Goal: Task Accomplishment & Management: Use online tool/utility

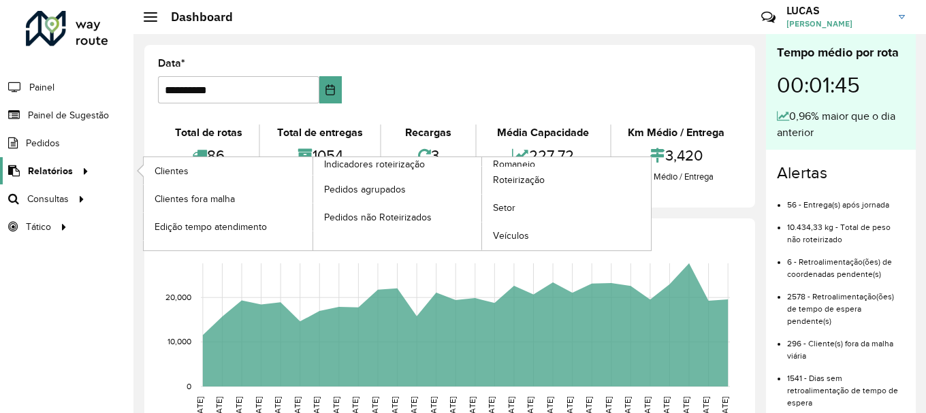
click at [59, 174] on span "Relatórios" at bounding box center [50, 171] width 45 height 14
click at [529, 180] on span "Roteirização" at bounding box center [520, 180] width 55 height 14
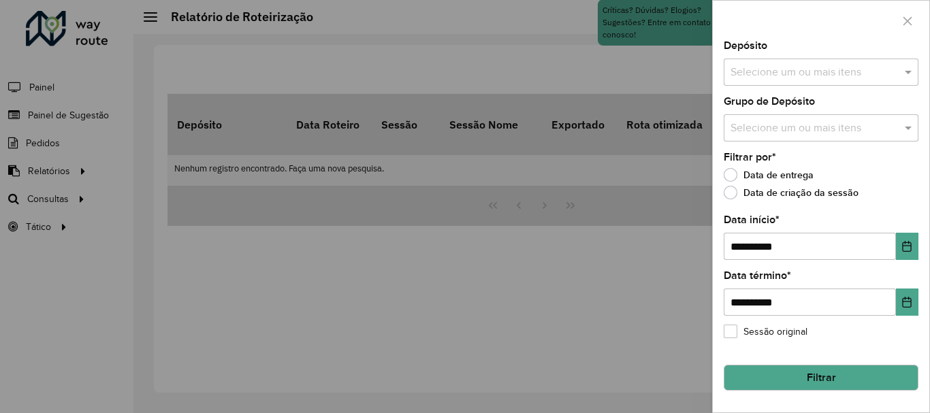
click at [877, 67] on input "text" at bounding box center [814, 73] width 174 height 16
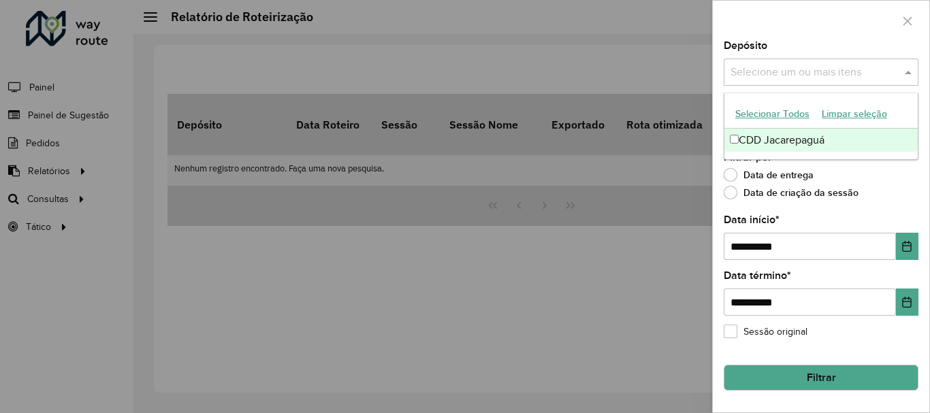
click at [826, 143] on div "CDD Jacarepaguá" at bounding box center [820, 140] width 193 height 23
click at [907, 181] on div "Data de entrega" at bounding box center [820, 178] width 195 height 16
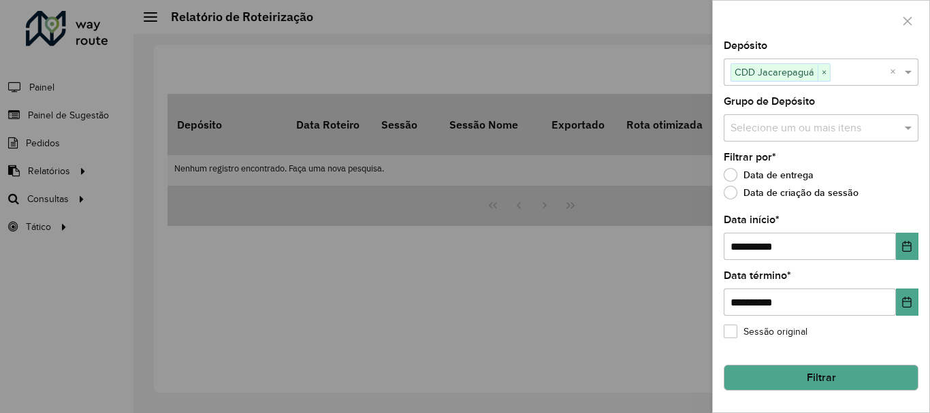
click at [844, 125] on input "text" at bounding box center [814, 128] width 174 height 16
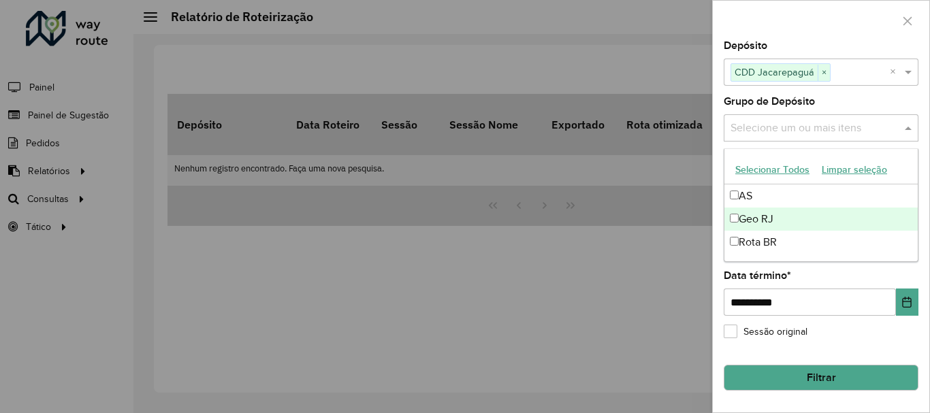
click at [806, 223] on div "Geo RJ" at bounding box center [820, 219] width 193 height 23
click at [822, 101] on div "Grupo de Depósito Selecione um ou mais itens Geo RJ × ×" at bounding box center [820, 119] width 195 height 45
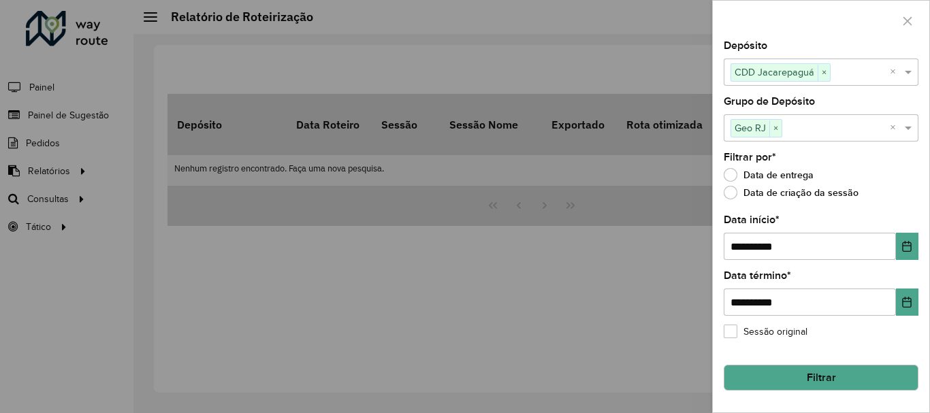
click at [587, 316] on div at bounding box center [465, 206] width 930 height 413
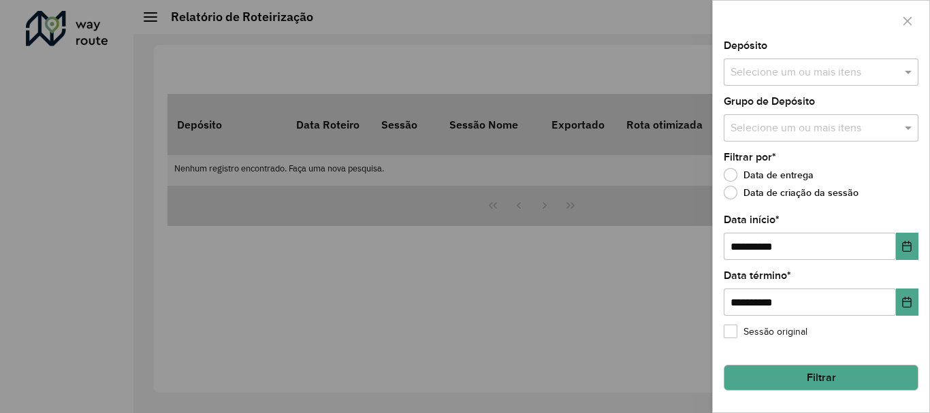
click at [534, 206] on div at bounding box center [465, 206] width 930 height 413
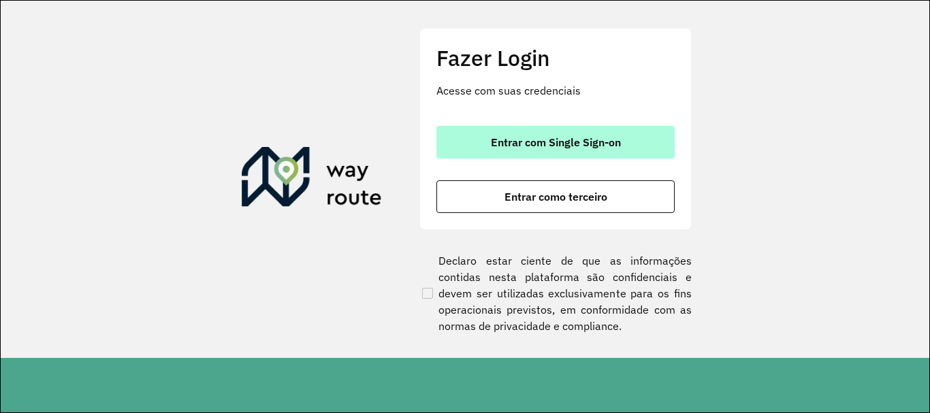
click at [551, 140] on span "Entrar com Single Sign-on" at bounding box center [556, 142] width 130 height 11
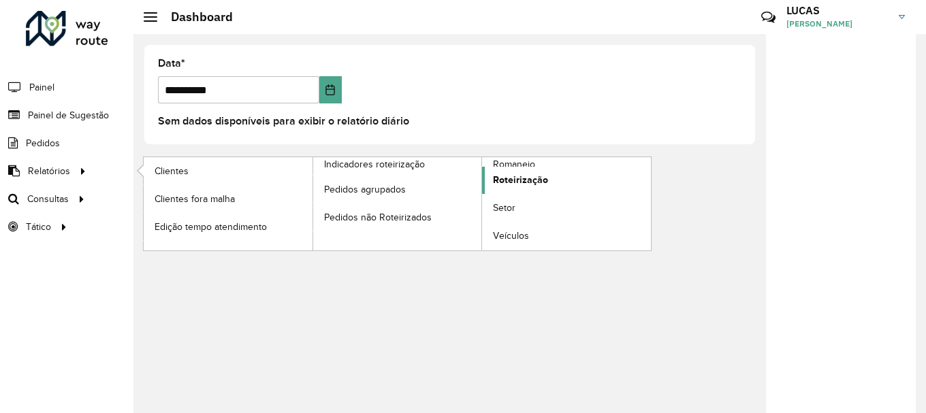
click at [497, 184] on span "Roteirização" at bounding box center [520, 180] width 55 height 14
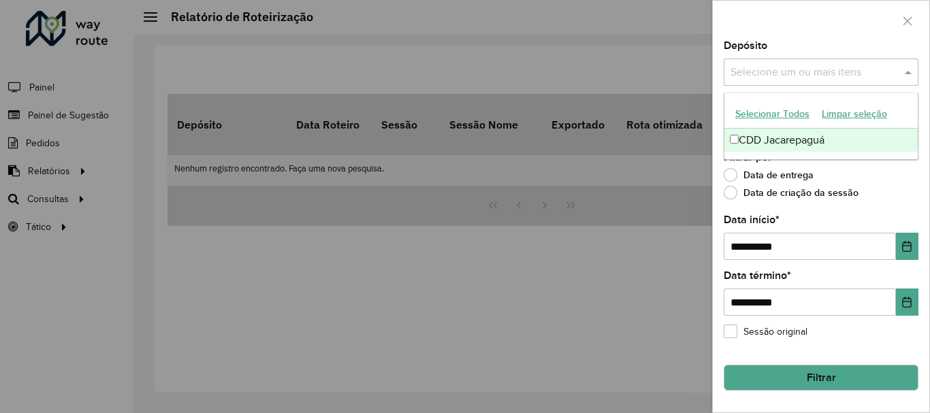
click at [906, 76] on span at bounding box center [909, 72] width 17 height 16
click at [826, 147] on div "CDD Jacarepaguá" at bounding box center [820, 140] width 193 height 23
drag, startPoint x: 916, startPoint y: 178, endPoint x: 904, endPoint y: 169, distance: 14.2
click at [915, 178] on div "Data de entrega" at bounding box center [820, 178] width 195 height 16
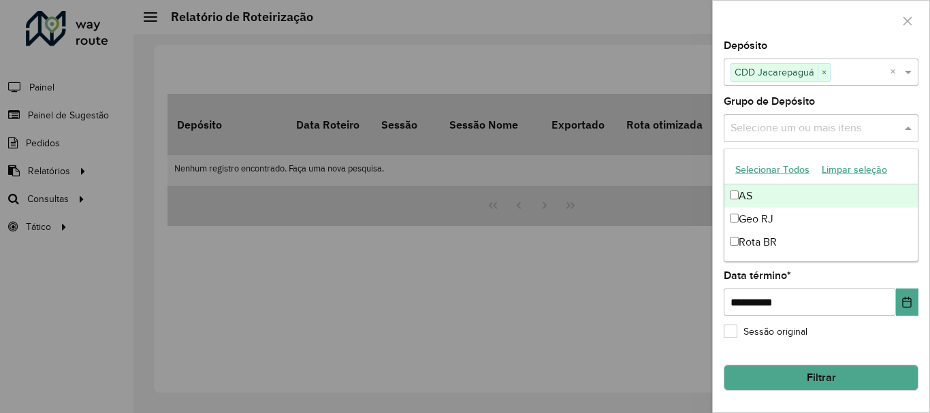
drag, startPoint x: 893, startPoint y: 123, endPoint x: 870, endPoint y: 132, distance: 24.4
click at [892, 123] on input "text" at bounding box center [814, 128] width 174 height 16
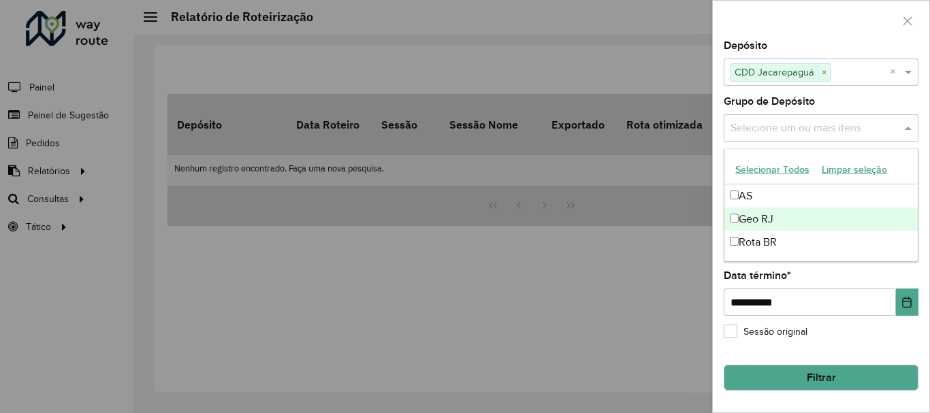
click at [801, 214] on div "Geo RJ" at bounding box center [820, 219] width 193 height 23
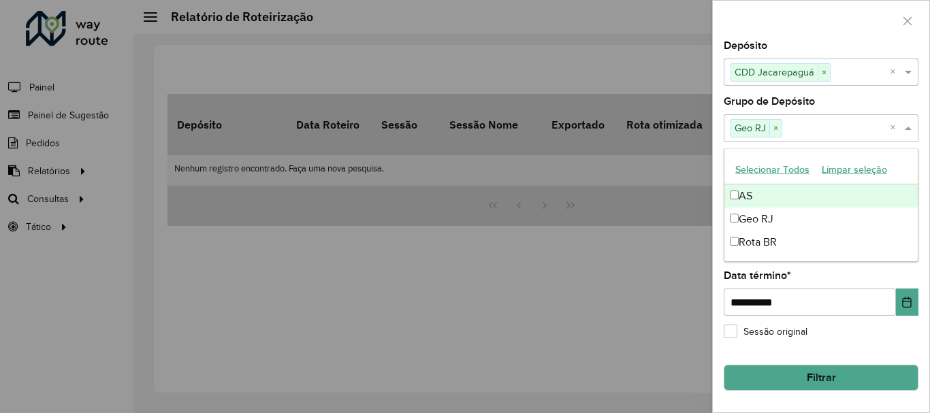
click at [776, 98] on label "Grupo de Depósito" at bounding box center [768, 101] width 91 height 16
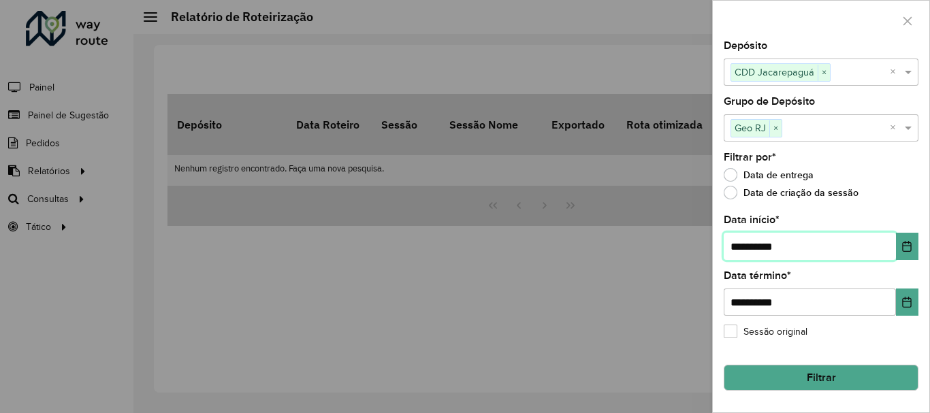
drag, startPoint x: 740, startPoint y: 245, endPoint x: 723, endPoint y: 245, distance: 17.7
click at [723, 245] on div "**********" at bounding box center [821, 227] width 216 height 372
type input "**********"
click at [826, 387] on button "Filtrar" at bounding box center [820, 378] width 195 height 26
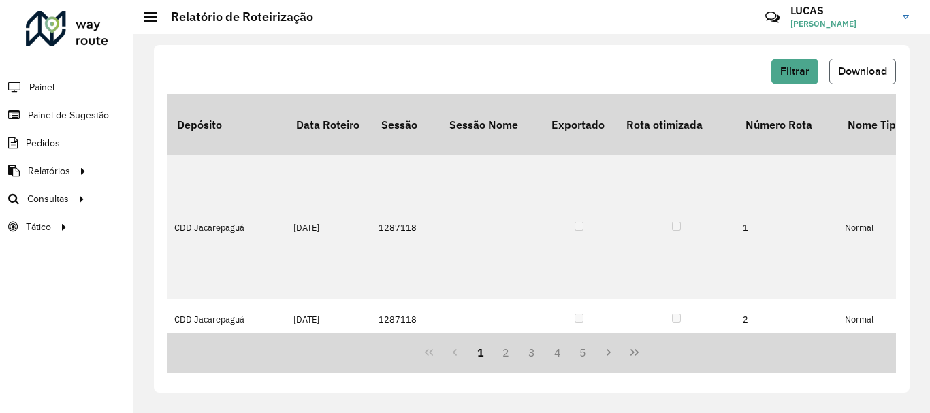
click at [845, 69] on span "Download" at bounding box center [862, 71] width 49 height 12
click at [871, 65] on button "Download" at bounding box center [862, 72] width 67 height 26
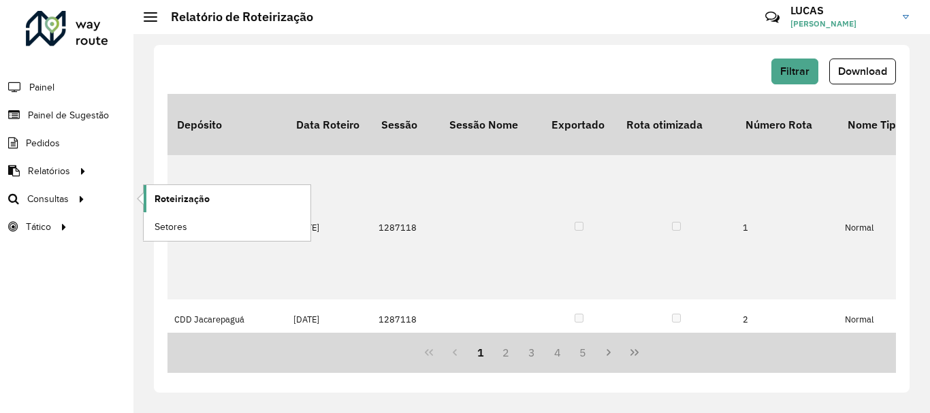
click at [207, 206] on link "Roteirização" at bounding box center [227, 198] width 167 height 27
click at [246, 203] on link "Roteirização" at bounding box center [227, 198] width 167 height 27
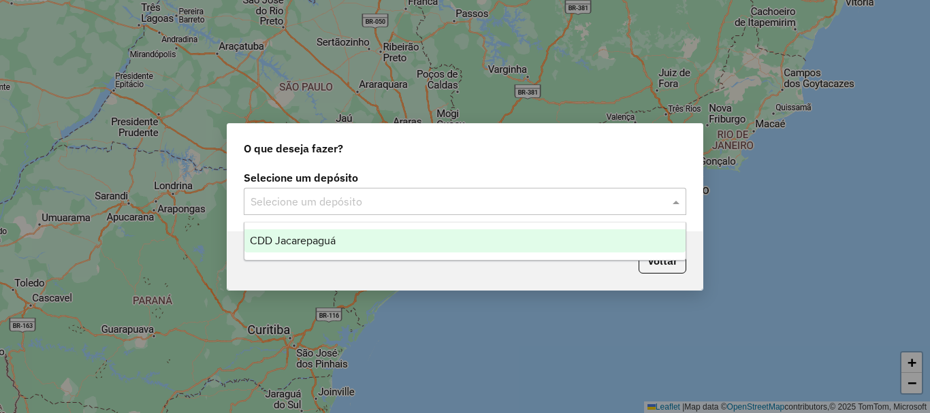
click at [347, 207] on input "text" at bounding box center [451, 202] width 402 height 16
click at [353, 229] on div "CDD Jacarepaguá" at bounding box center [464, 240] width 441 height 23
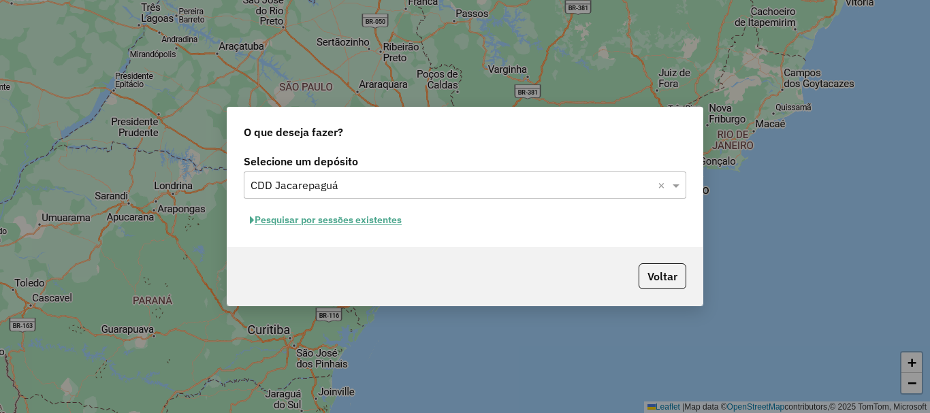
click at [370, 214] on button "Pesquisar por sessões existentes" at bounding box center [326, 220] width 164 height 21
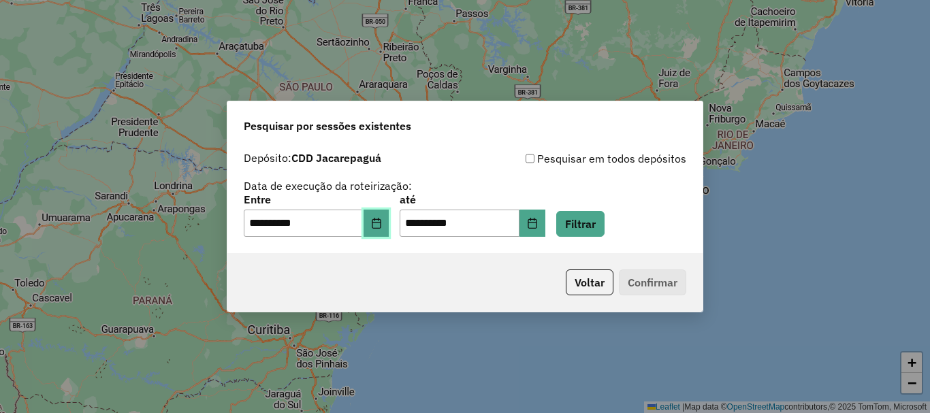
click at [382, 224] on icon "Choose Date" at bounding box center [376, 223] width 11 height 11
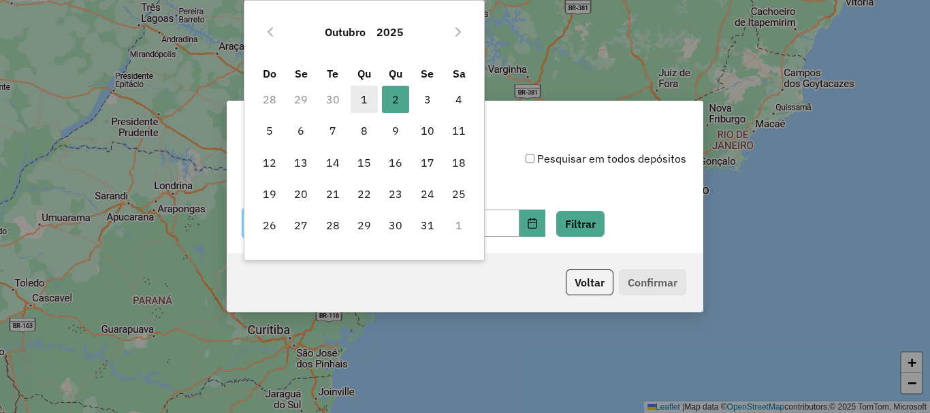
click at [359, 103] on span "1" at bounding box center [363, 99] width 27 height 27
type input "**********"
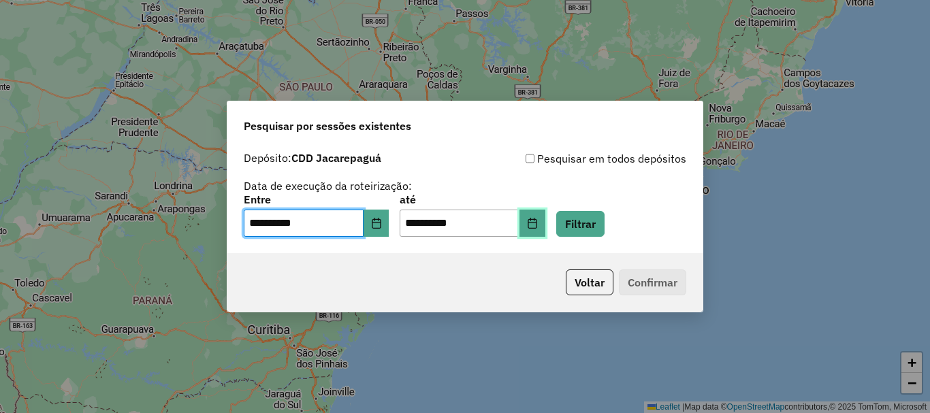
click at [538, 225] on icon "Choose Date" at bounding box center [532, 223] width 11 height 11
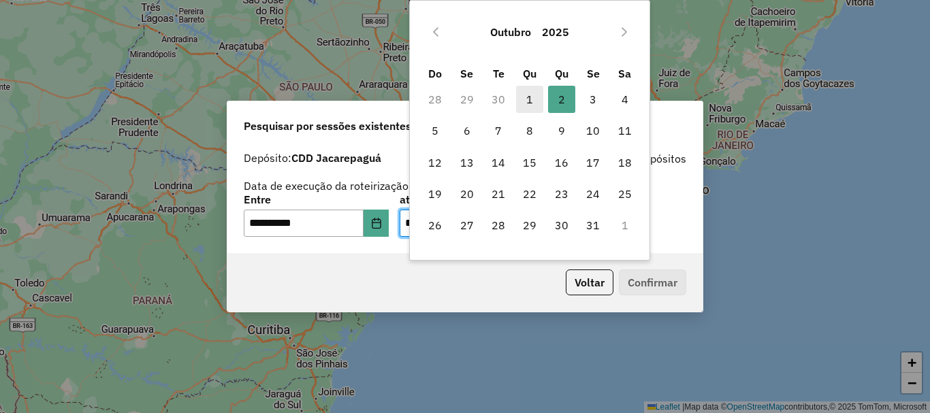
click at [529, 105] on span "1" at bounding box center [529, 99] width 27 height 27
type input "**********"
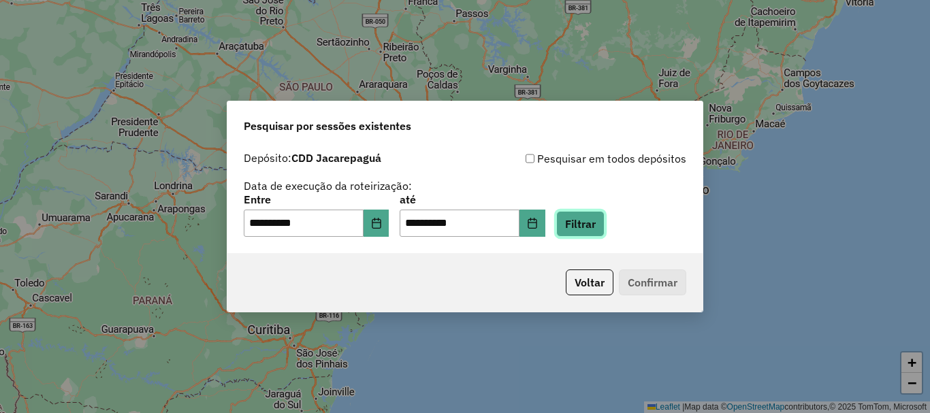
click at [591, 229] on button "Filtrar" at bounding box center [580, 224] width 48 height 26
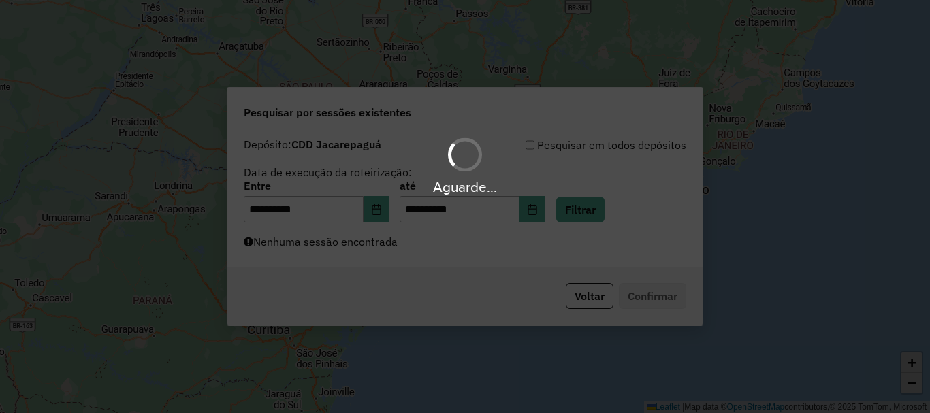
click at [471, 186] on div "Aguarde..." at bounding box center [465, 186] width 930 height 21
click at [530, 209] on div "Aguarde..." at bounding box center [465, 206] width 930 height 413
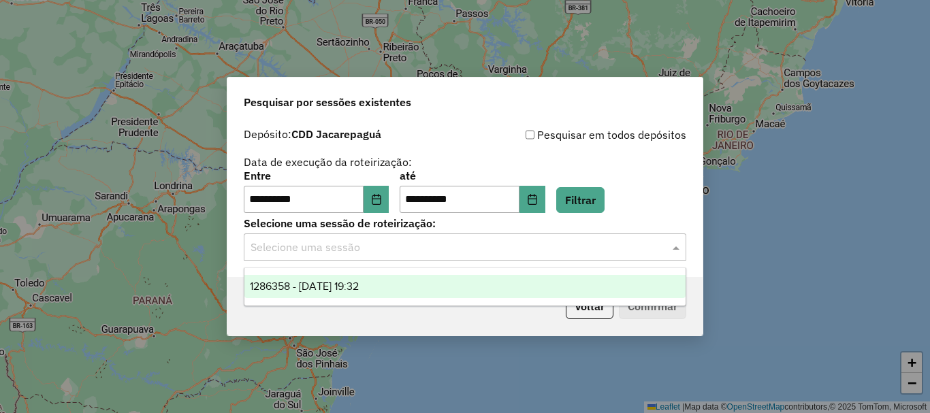
click at [562, 244] on input "text" at bounding box center [451, 248] width 402 height 16
click at [436, 286] on div "1286358 - 01/10/2025 19:32" at bounding box center [464, 286] width 441 height 23
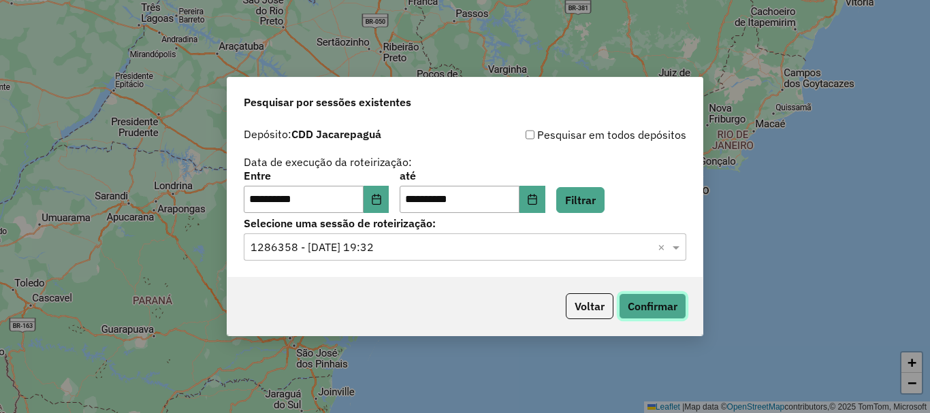
click at [662, 308] on button "Confirmar" at bounding box center [652, 306] width 67 height 26
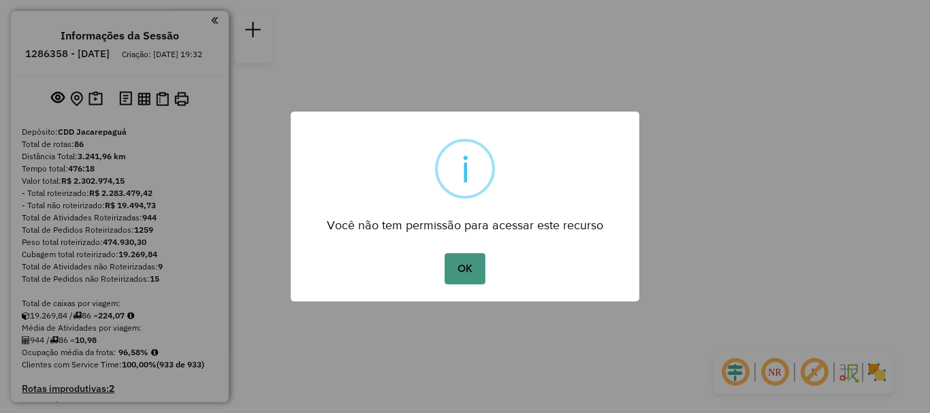
drag, startPoint x: 461, startPoint y: 263, endPoint x: 542, endPoint y: 237, distance: 85.2
click at [459, 262] on button "OK" at bounding box center [464, 268] width 40 height 31
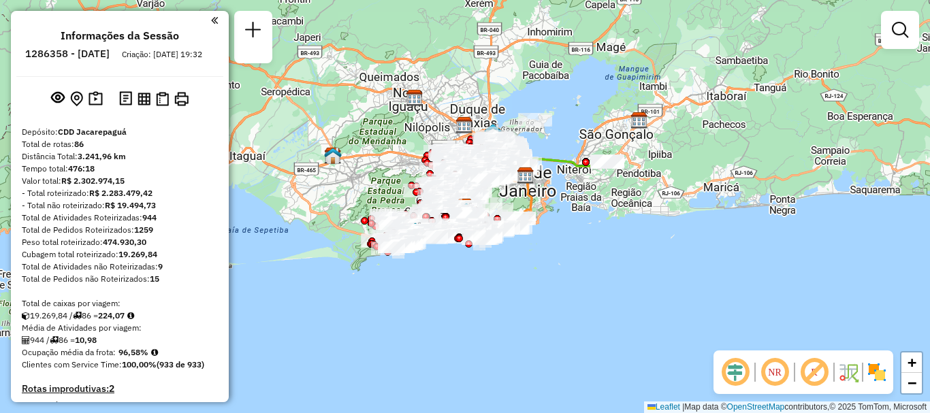
click at [913, 29] on div at bounding box center [900, 30] width 38 height 38
click at [907, 31] on em at bounding box center [900, 30] width 16 height 16
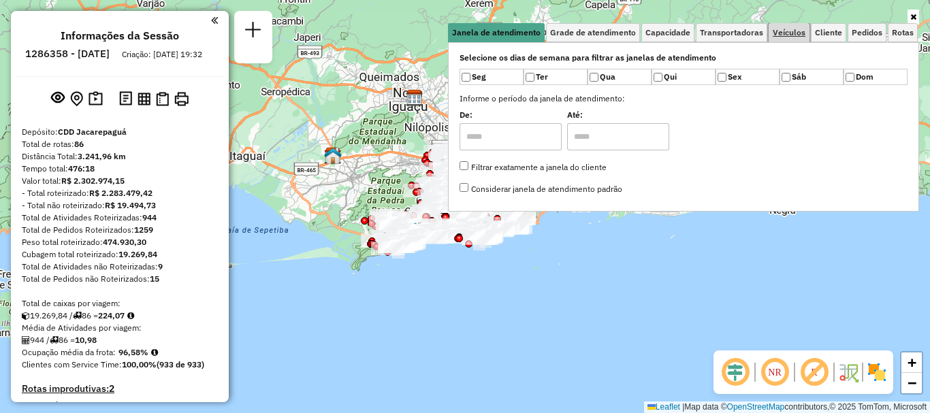
click at [784, 31] on span "Veículos" at bounding box center [788, 33] width 33 height 8
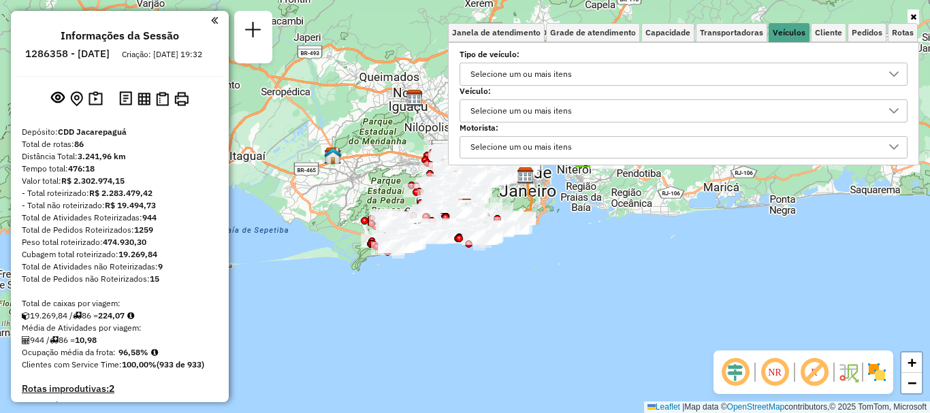
click at [546, 110] on div "Selecione um ou mais itens" at bounding box center [521, 111] width 111 height 22
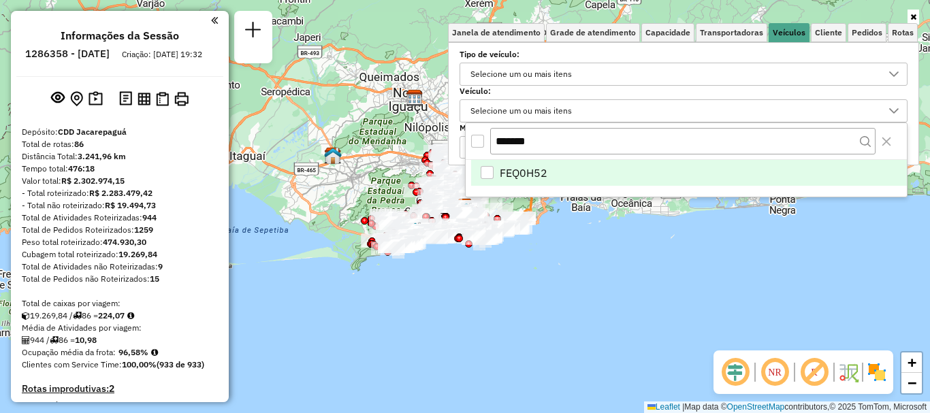
type input "*******"
click at [513, 174] on span "FEQ0H52" at bounding box center [524, 173] width 48 height 16
click at [537, 246] on div "Rota 1 - Placa VAN0001 55059262 - DEPOSITO JACK PIRATA Janela de atendimento Gr…" at bounding box center [465, 206] width 930 height 413
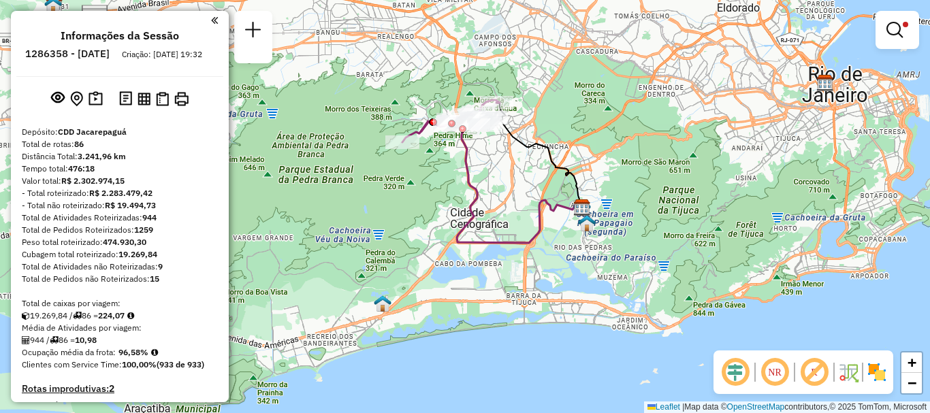
drag, startPoint x: 409, startPoint y: 119, endPoint x: 420, endPoint y: 218, distance: 100.0
click at [420, 218] on div "Limpar filtros Janela de atendimento Grade de atendimento Capacidade Transporta…" at bounding box center [465, 206] width 930 height 413
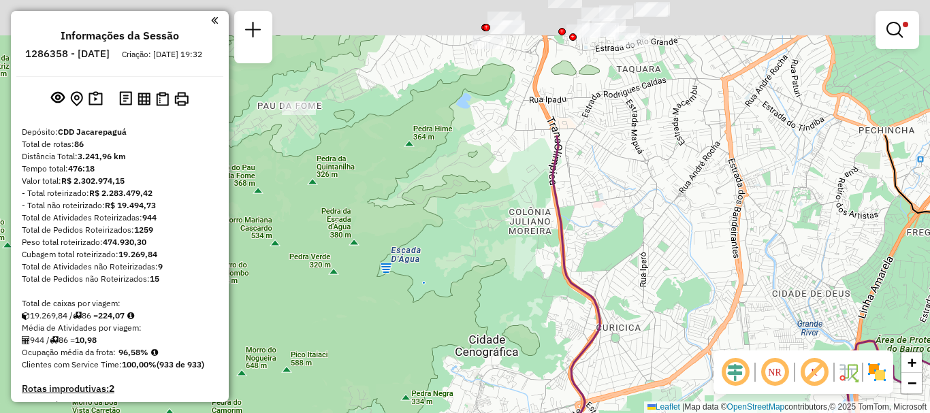
drag, startPoint x: 444, startPoint y: 138, endPoint x: 422, endPoint y: 310, distance: 172.9
click at [414, 323] on div "Limpar filtros Janela de atendimento Grade de atendimento Capacidade Transporta…" at bounding box center [465, 206] width 930 height 413
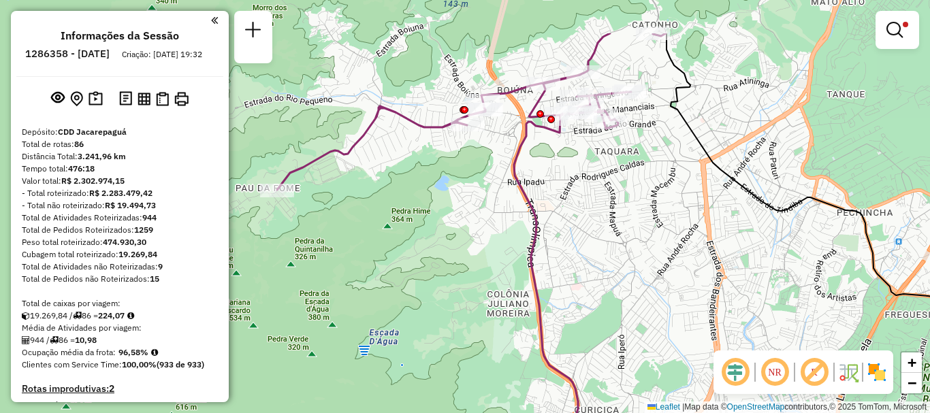
drag, startPoint x: 491, startPoint y: 175, endPoint x: 472, endPoint y: 250, distance: 77.3
click at [472, 250] on div "Limpar filtros Janela de atendimento Grade de atendimento Capacidade Transporta…" at bounding box center [465, 206] width 930 height 413
click at [879, 374] on img at bounding box center [877, 372] width 22 height 22
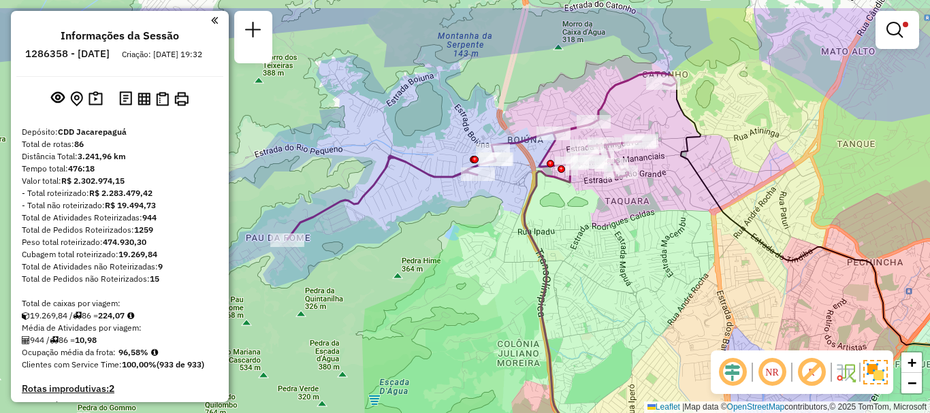
drag, startPoint x: 652, startPoint y: 248, endPoint x: 664, endPoint y: 294, distance: 47.0
click at [664, 294] on div "Limpar filtros Janela de atendimento Grade de atendimento Capacidade Transporta…" at bounding box center [465, 206] width 930 height 413
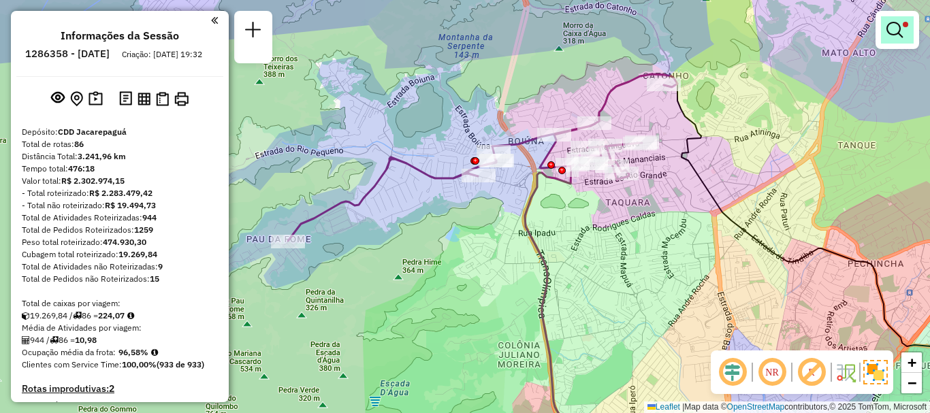
click at [895, 24] on em at bounding box center [894, 30] width 16 height 16
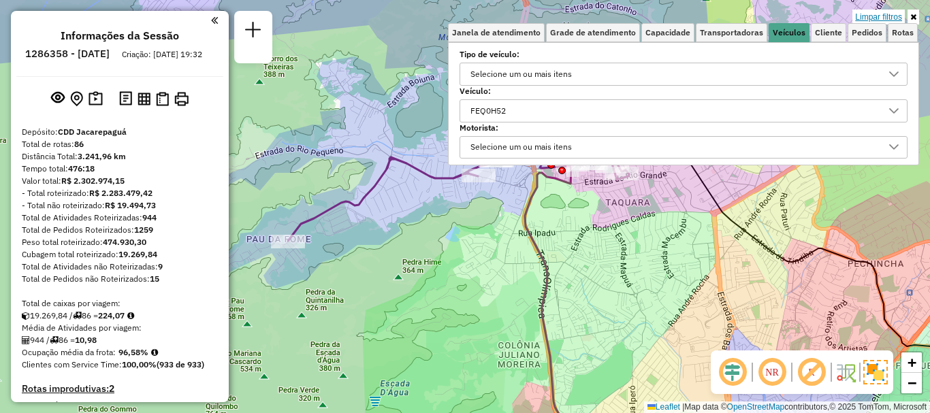
click at [866, 18] on link "Limpar filtros" at bounding box center [878, 17] width 52 height 15
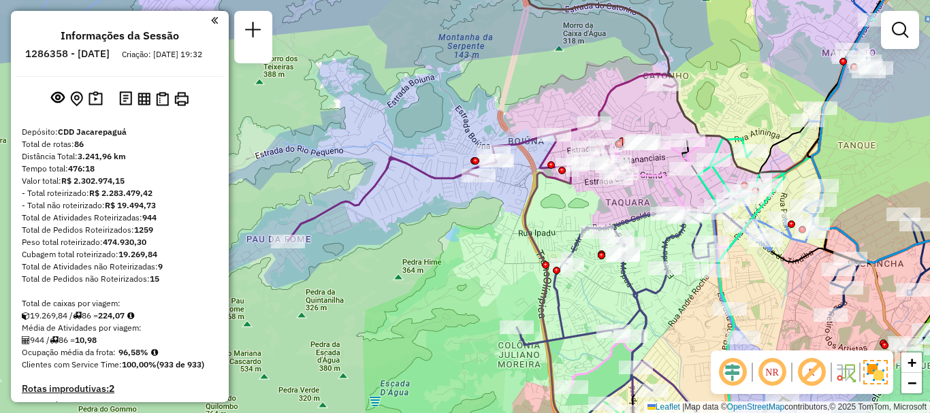
click at [905, 26] on em at bounding box center [900, 30] width 16 height 16
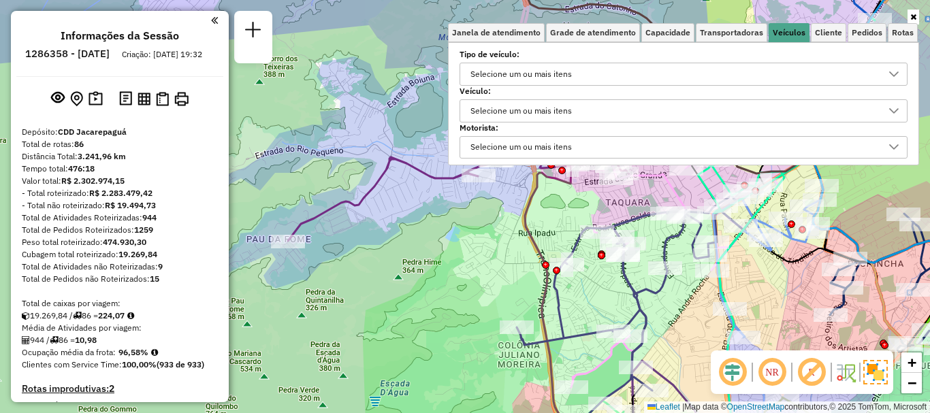
click at [639, 115] on div "Selecione um ou mais itens" at bounding box center [673, 111] width 415 height 22
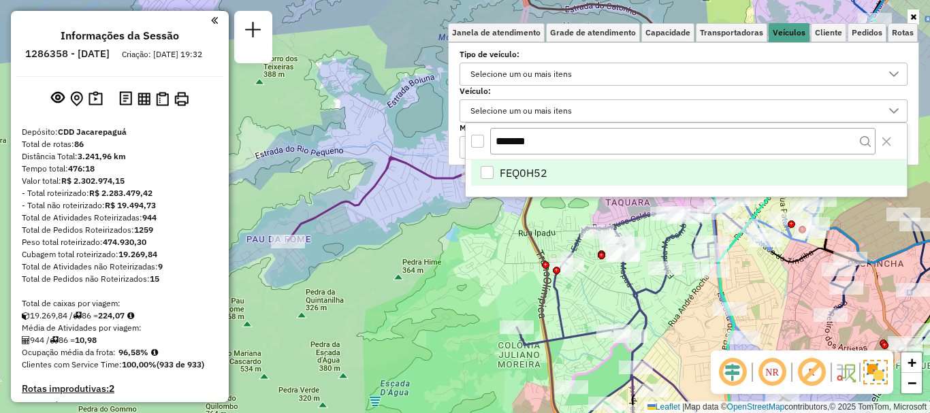
drag, startPoint x: 568, startPoint y: 145, endPoint x: 458, endPoint y: 145, distance: 110.3
click at [458, 145] on body "Aplicando filtros Pop-up bloqueado! Seu navegador bloqueou automáticamente a ab…" at bounding box center [465, 206] width 930 height 413
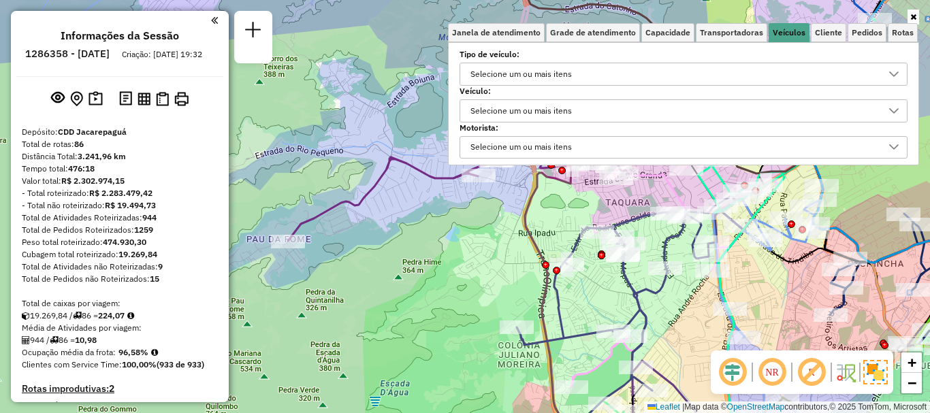
click at [555, 101] on div "Selecione um ou mais itens" at bounding box center [521, 111] width 111 height 22
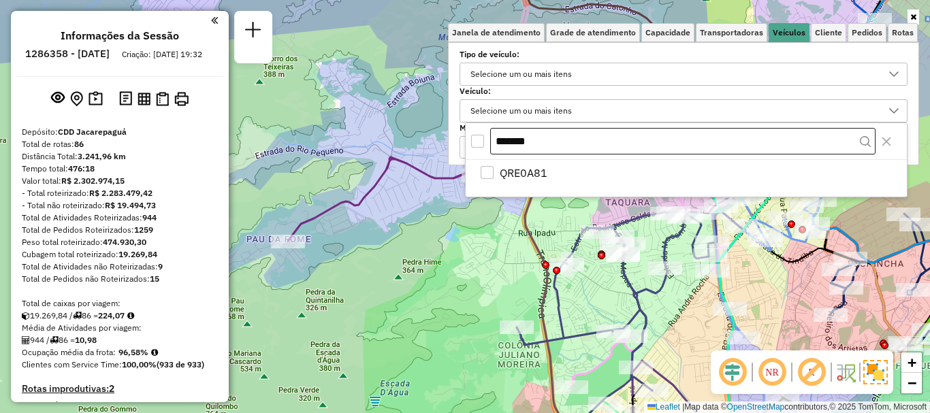
drag, startPoint x: 553, startPoint y: 142, endPoint x: 490, endPoint y: 145, distance: 62.7
click at [490, 145] on input "*******" at bounding box center [682, 141] width 385 height 27
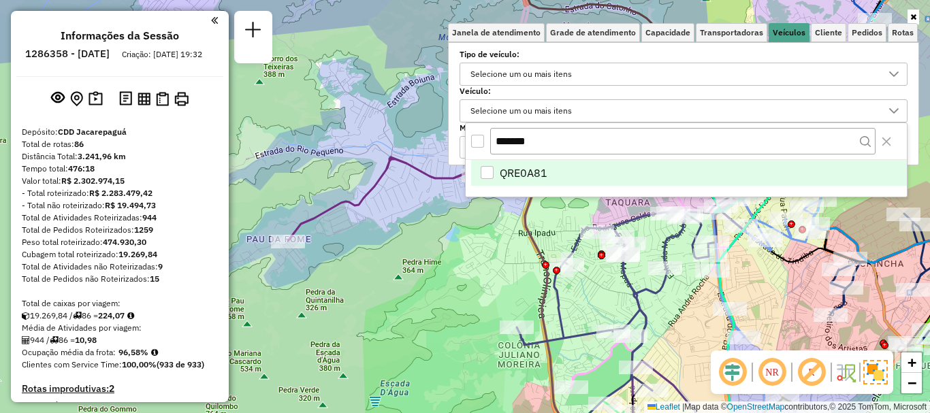
type input "*******"
click at [491, 167] on div "QRE0A81" at bounding box center [486, 172] width 13 height 13
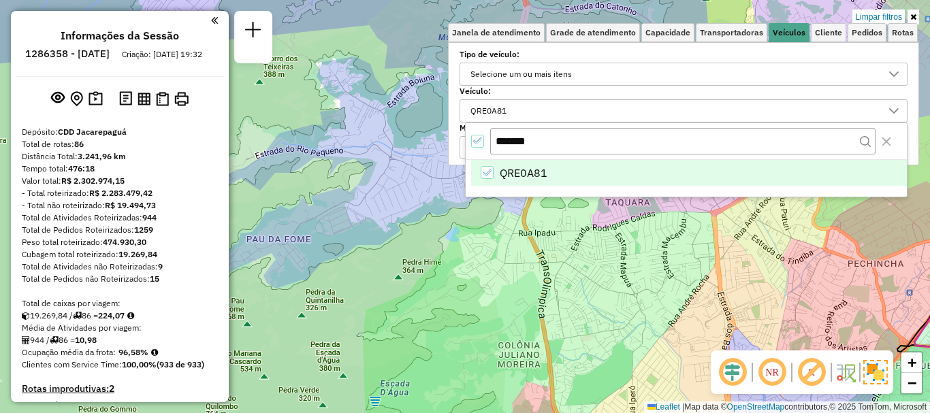
click at [438, 290] on div "Limpar filtros Janela de atendimento Grade de atendimento Capacidade Transporta…" at bounding box center [465, 206] width 930 height 413
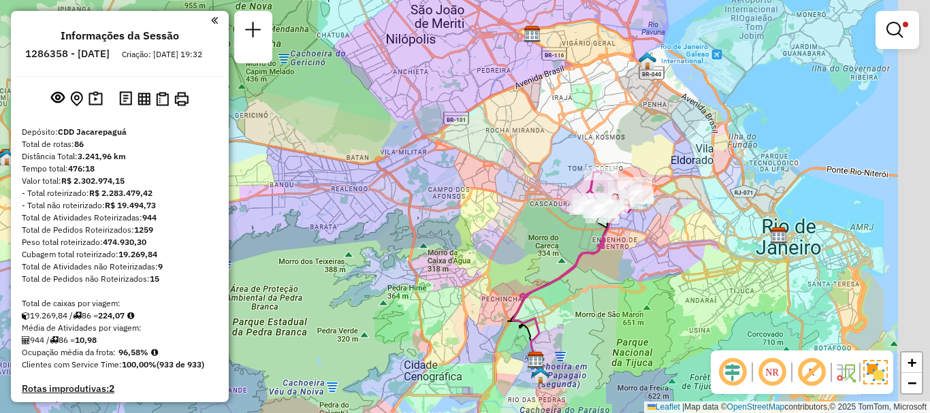
drag, startPoint x: 665, startPoint y: 206, endPoint x: 526, endPoint y: 241, distance: 143.3
click at [526, 241] on div "Limpar filtros Janela de atendimento Grade de atendimento Capacidade Transporta…" at bounding box center [465, 206] width 930 height 413
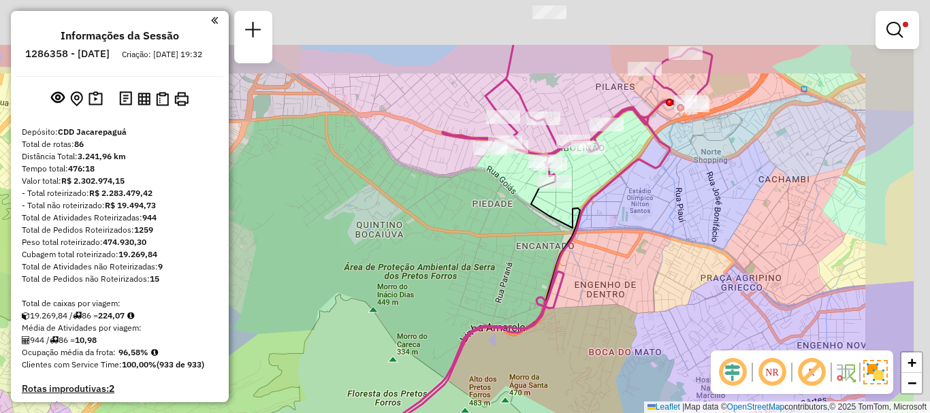
drag, startPoint x: 582, startPoint y: 220, endPoint x: 460, endPoint y: 307, distance: 149.8
click at [459, 311] on div "Limpar filtros Janela de atendimento Grade de atendimento Capacidade Transporta…" at bounding box center [465, 206] width 930 height 413
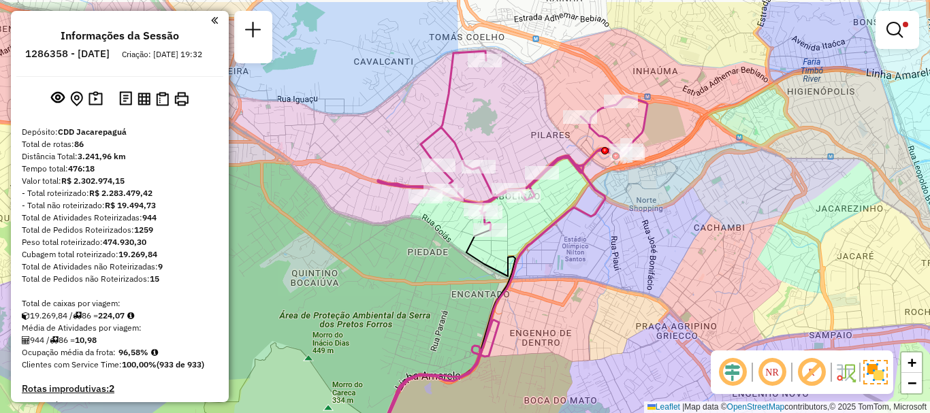
drag, startPoint x: 456, startPoint y: 301, endPoint x: 434, endPoint y: 322, distance: 30.4
click at [434, 322] on div "Limpar filtros Janela de atendimento Grade de atendimento Capacidade Transporta…" at bounding box center [465, 206] width 930 height 413
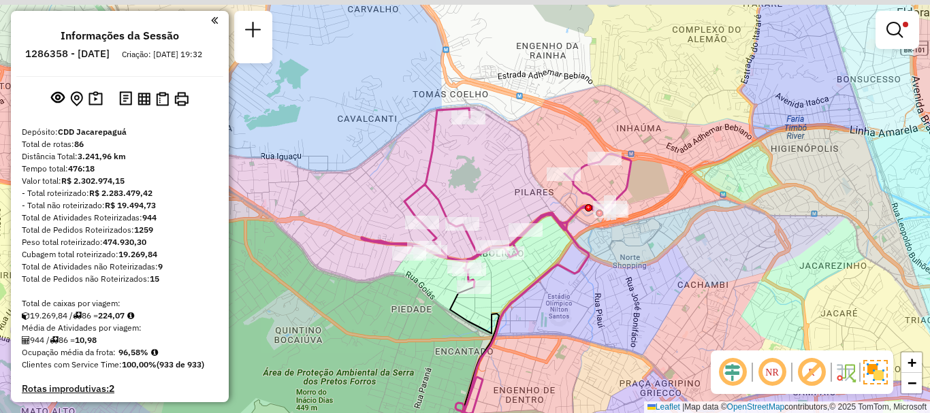
drag, startPoint x: 646, startPoint y: 304, endPoint x: 642, endPoint y: 314, distance: 10.8
click at [642, 314] on div "Limpar filtros Janela de atendimento Grade de atendimento Capacidade Transporta…" at bounding box center [465, 206] width 930 height 413
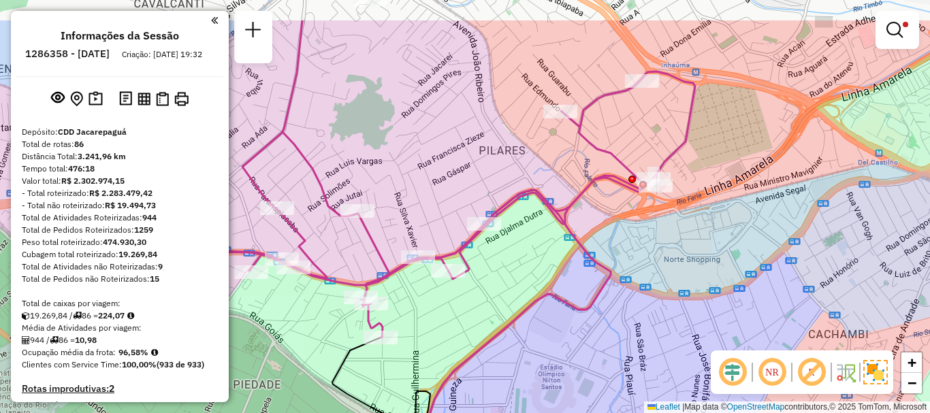
drag, startPoint x: 576, startPoint y: 271, endPoint x: 638, endPoint y: 340, distance: 92.5
click at [638, 340] on div "Limpar filtros Janela de atendimento Grade de atendimento Capacidade Transporta…" at bounding box center [465, 206] width 930 height 413
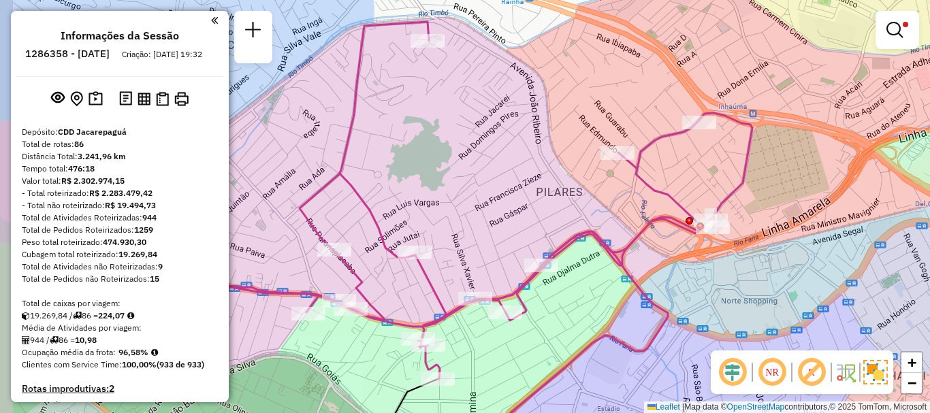
drag, startPoint x: 523, startPoint y: 278, endPoint x: 570, endPoint y: 312, distance: 58.0
click at [570, 312] on div "Limpar filtros Janela de atendimento Grade de atendimento Capacidade Transporta…" at bounding box center [465, 206] width 930 height 413
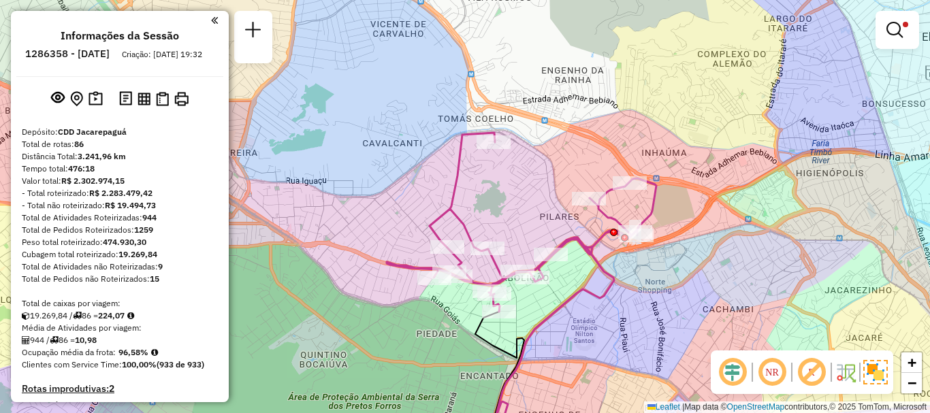
drag, startPoint x: 635, startPoint y: 349, endPoint x: 618, endPoint y: 317, distance: 36.2
click at [618, 317] on div "Limpar filtros Janela de atendimento Grade de atendimento Capacidade Transporta…" at bounding box center [465, 206] width 930 height 413
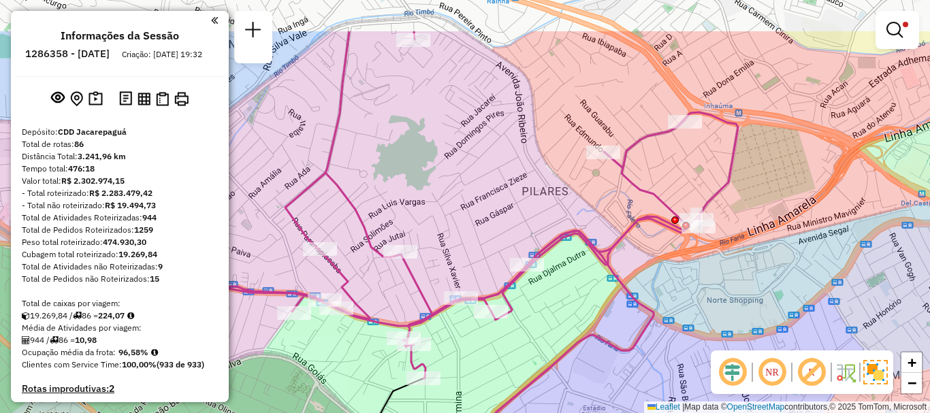
drag, startPoint x: 525, startPoint y: 260, endPoint x: 558, endPoint y: 329, distance: 76.7
click at [558, 329] on div "Limpar filtros Janela de atendimento Grade de atendimento Capacidade Transporta…" at bounding box center [465, 206] width 930 height 413
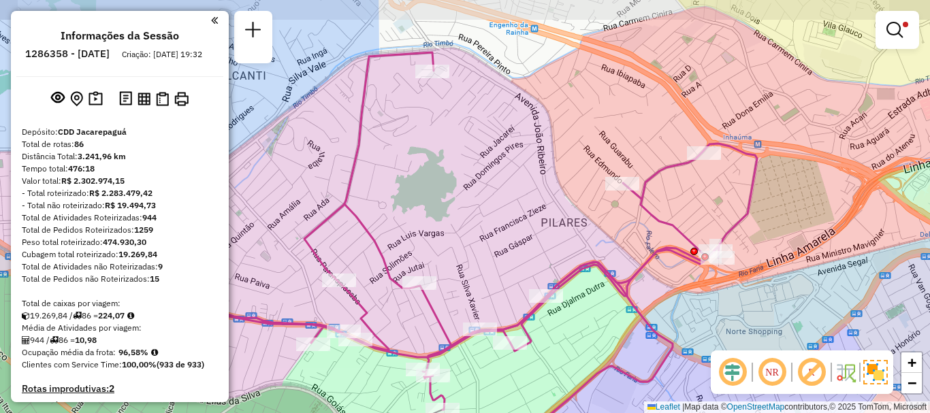
drag, startPoint x: 559, startPoint y: 323, endPoint x: 578, endPoint y: 353, distance: 35.5
click at [578, 353] on div "Limpar filtros Janela de atendimento Grade de atendimento Capacidade Transporta…" at bounding box center [465, 206] width 930 height 413
